Goal: Task Accomplishment & Management: Use online tool/utility

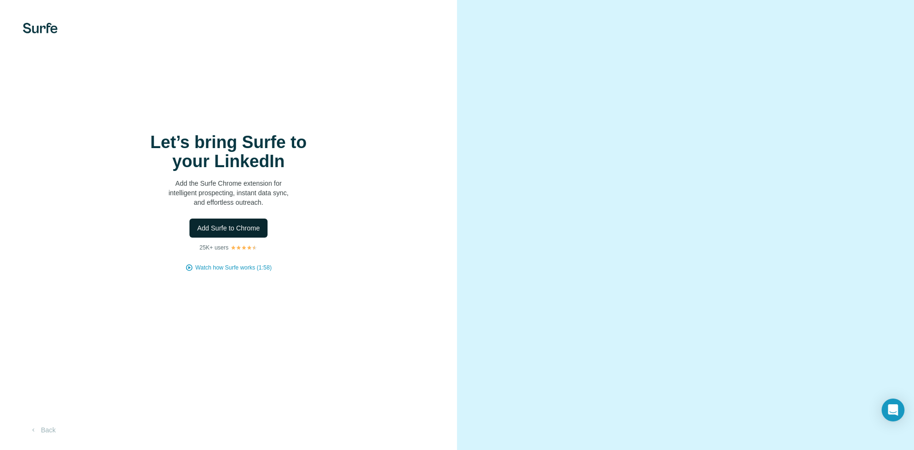
click at [266, 222] on button "Add Surfe to Chrome" at bounding box center [228, 227] width 78 height 19
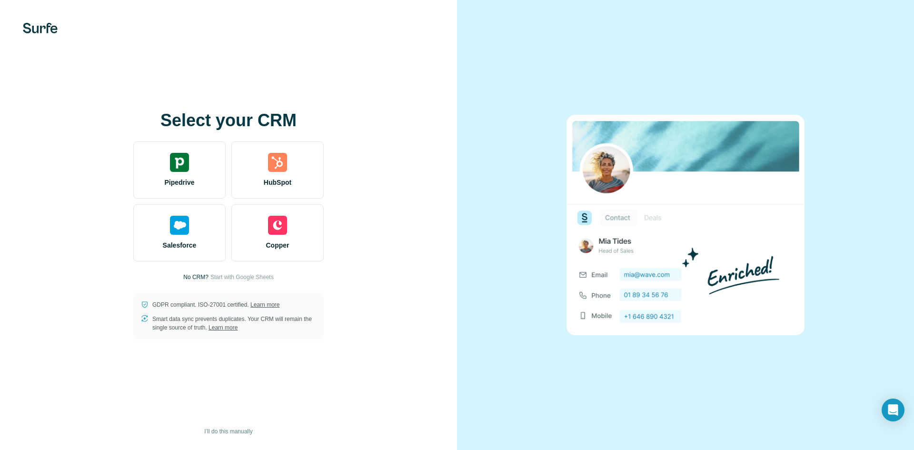
click at [240, 275] on span "Start with Google Sheets" at bounding box center [241, 277] width 63 height 9
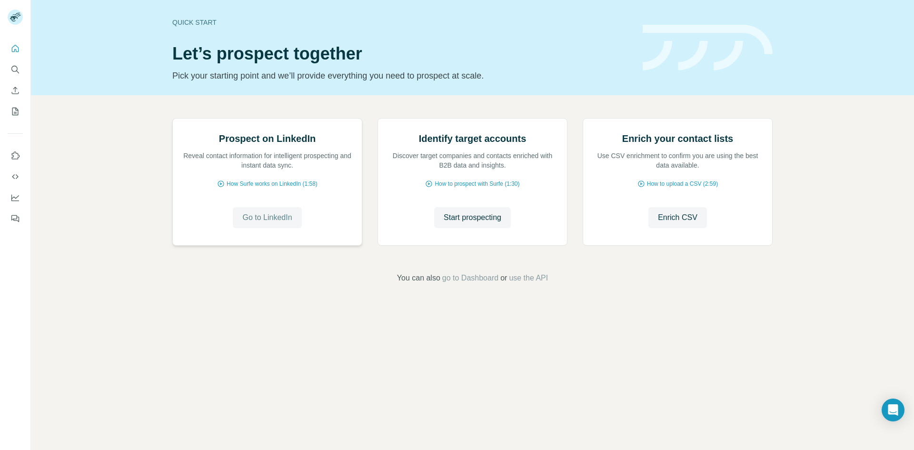
drag, startPoint x: 255, startPoint y: 315, endPoint x: 252, endPoint y: 320, distance: 6.4
click at [253, 228] on button "Go to LinkedIn" at bounding box center [267, 217] width 69 height 21
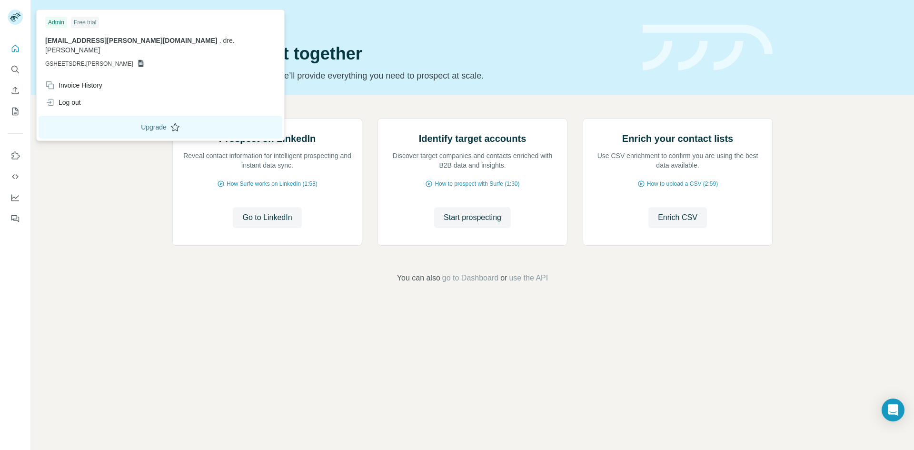
click at [76, 116] on button "Upgrade" at bounding box center [161, 127] width 244 height 23
